Goal: Information Seeking & Learning: Find contact information

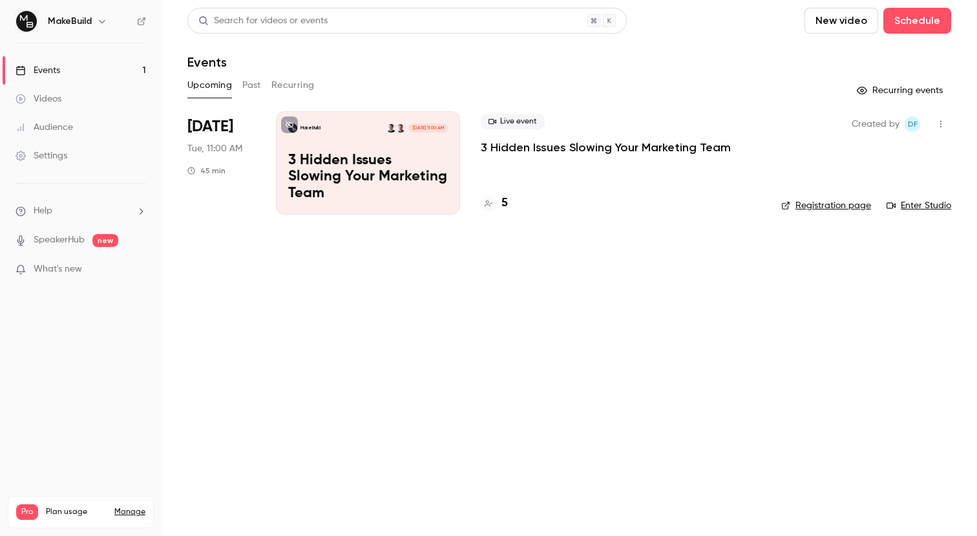
click at [529, 143] on p "3 Hidden Issues Slowing Your Marketing Team" at bounding box center [606, 148] width 250 height 16
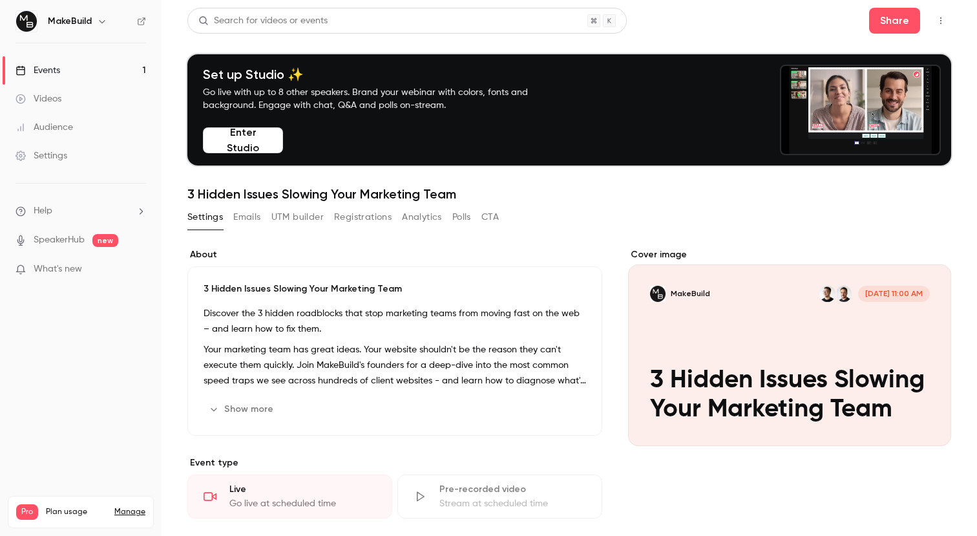
scroll to position [3, 0]
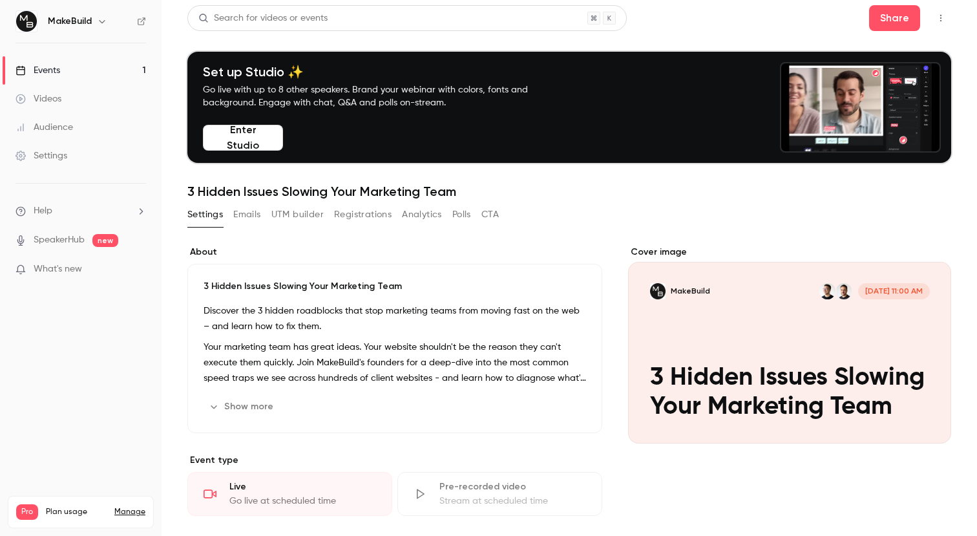
click at [372, 210] on button "Registrations" at bounding box center [363, 214] width 58 height 21
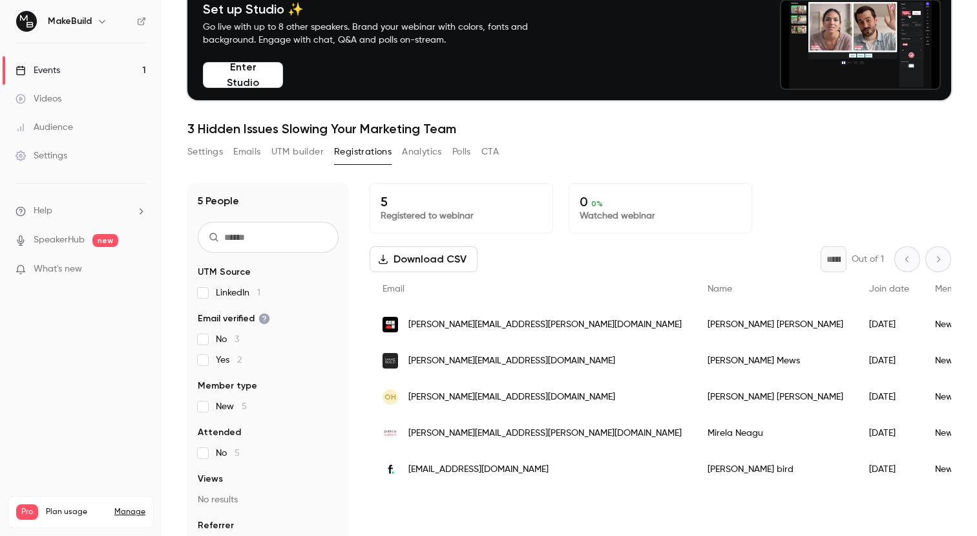
scroll to position [87, 0]
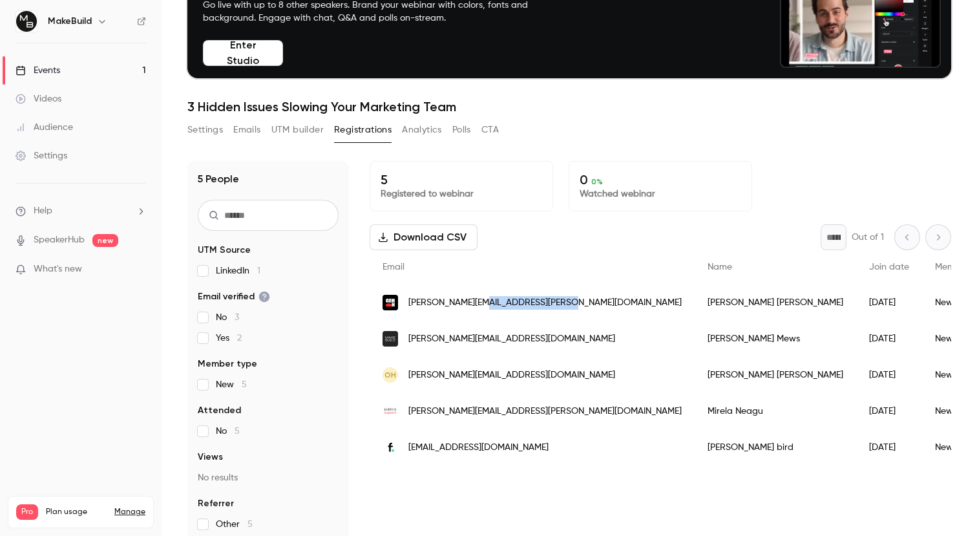
copy span "[DOMAIN_NAME]"
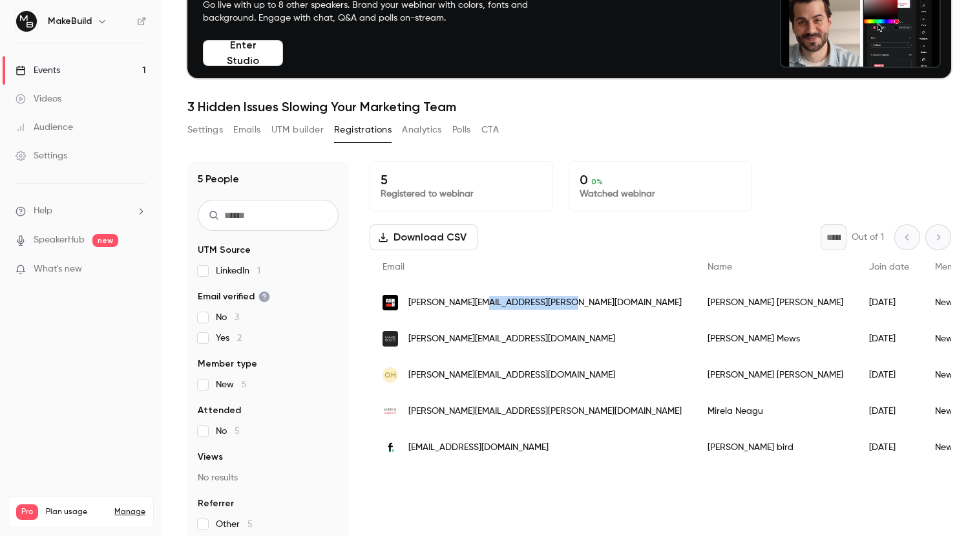
drag, startPoint x: 578, startPoint y: 299, endPoint x: 484, endPoint y: 306, distance: 94.6
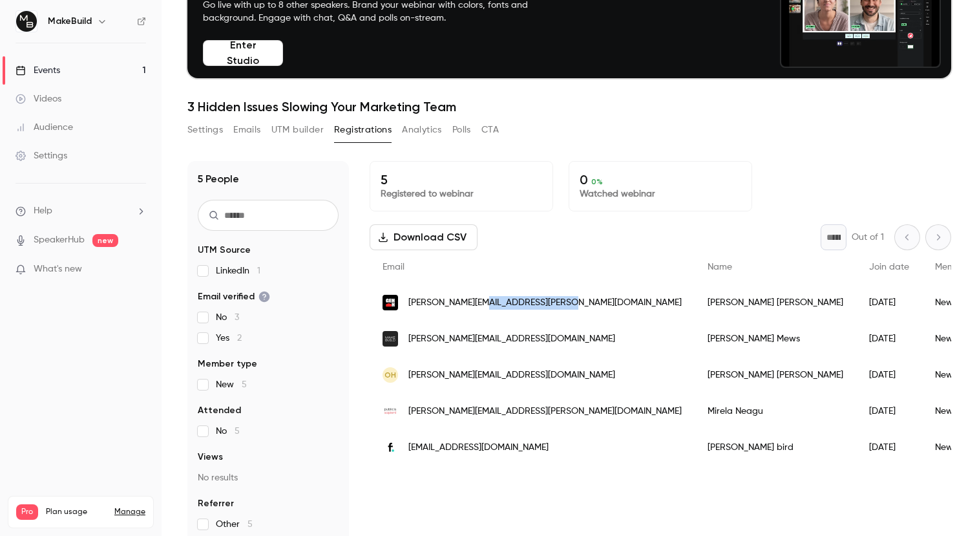
click at [484, 306] on div "[PERSON_NAME][EMAIL_ADDRESS][PERSON_NAME][DOMAIN_NAME]" at bounding box center [532, 302] width 325 height 36
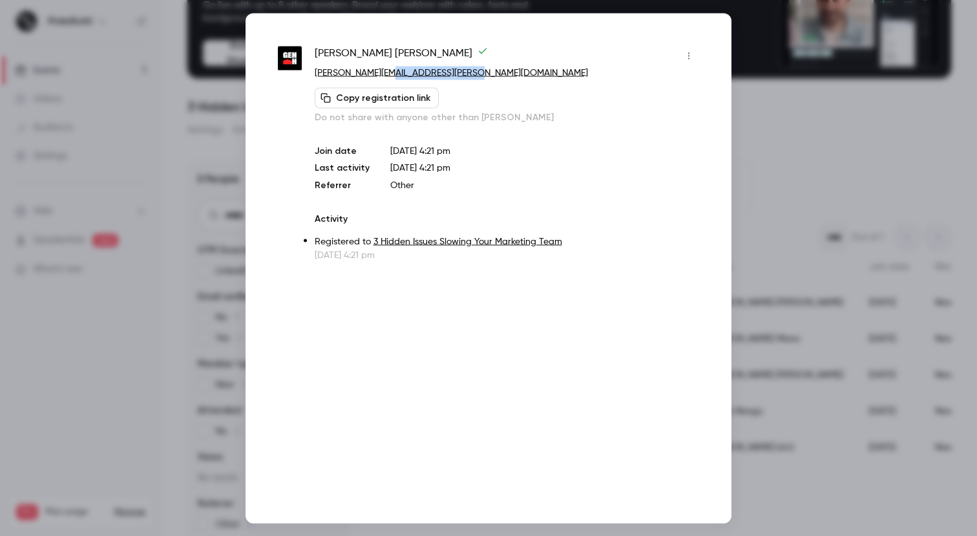
drag, startPoint x: 492, startPoint y: 77, endPoint x: 390, endPoint y: 72, distance: 102.2
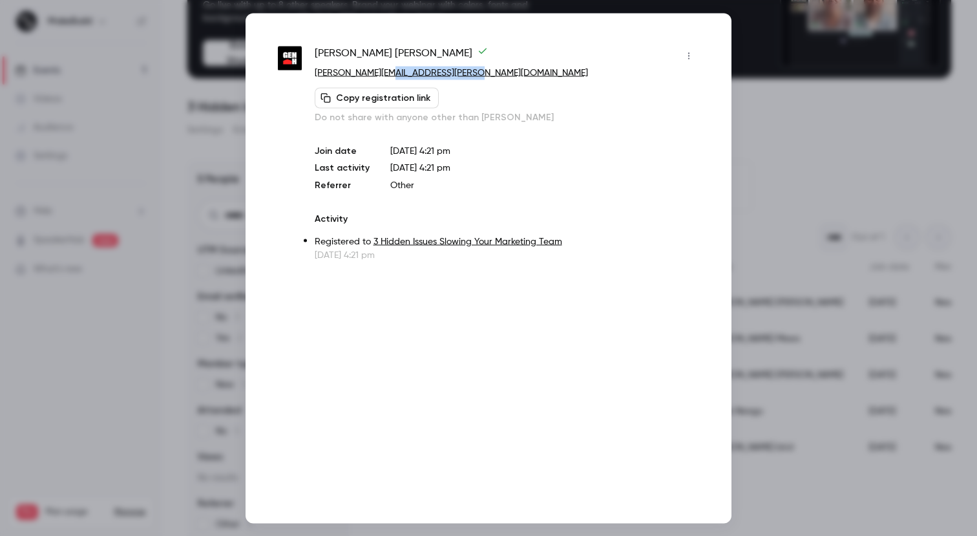
click at [390, 72] on p "[PERSON_NAME][EMAIL_ADDRESS][PERSON_NAME][DOMAIN_NAME]" at bounding box center [507, 73] width 384 height 14
copy link "[DOMAIN_NAME]"
click at [936, 226] on div at bounding box center [488, 268] width 977 height 536
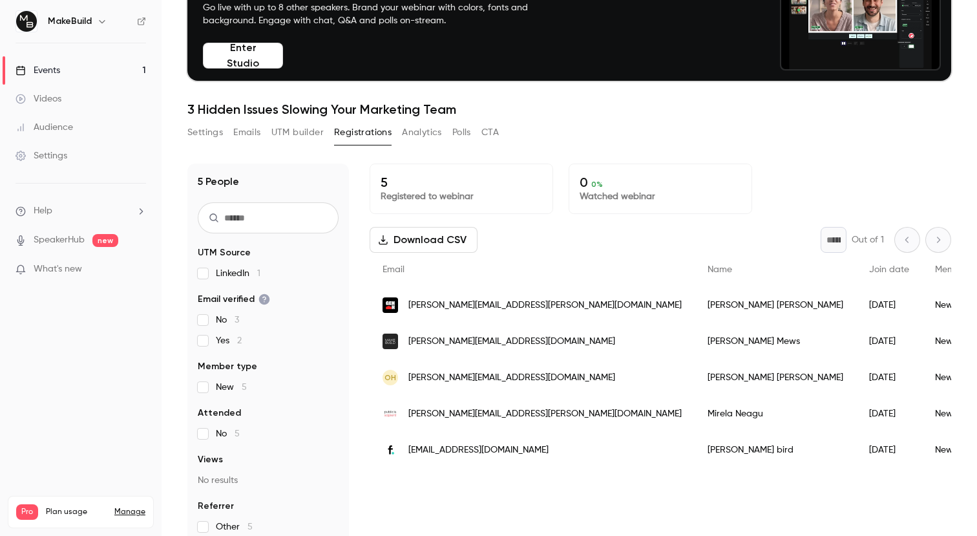
scroll to position [0, 2]
